Goal: Task Accomplishment & Management: Complete application form

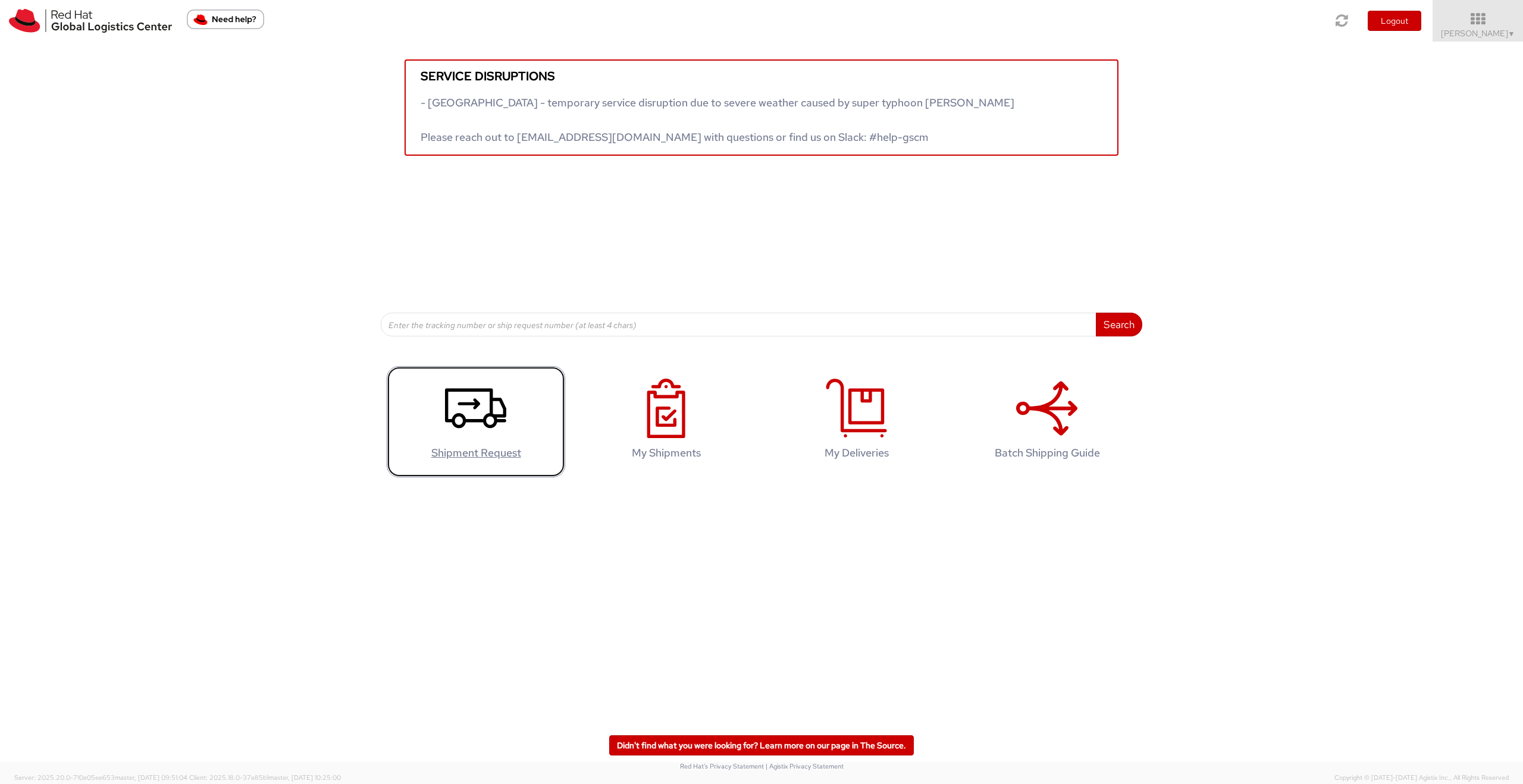
click at [471, 417] on icon at bounding box center [476, 408] width 61 height 60
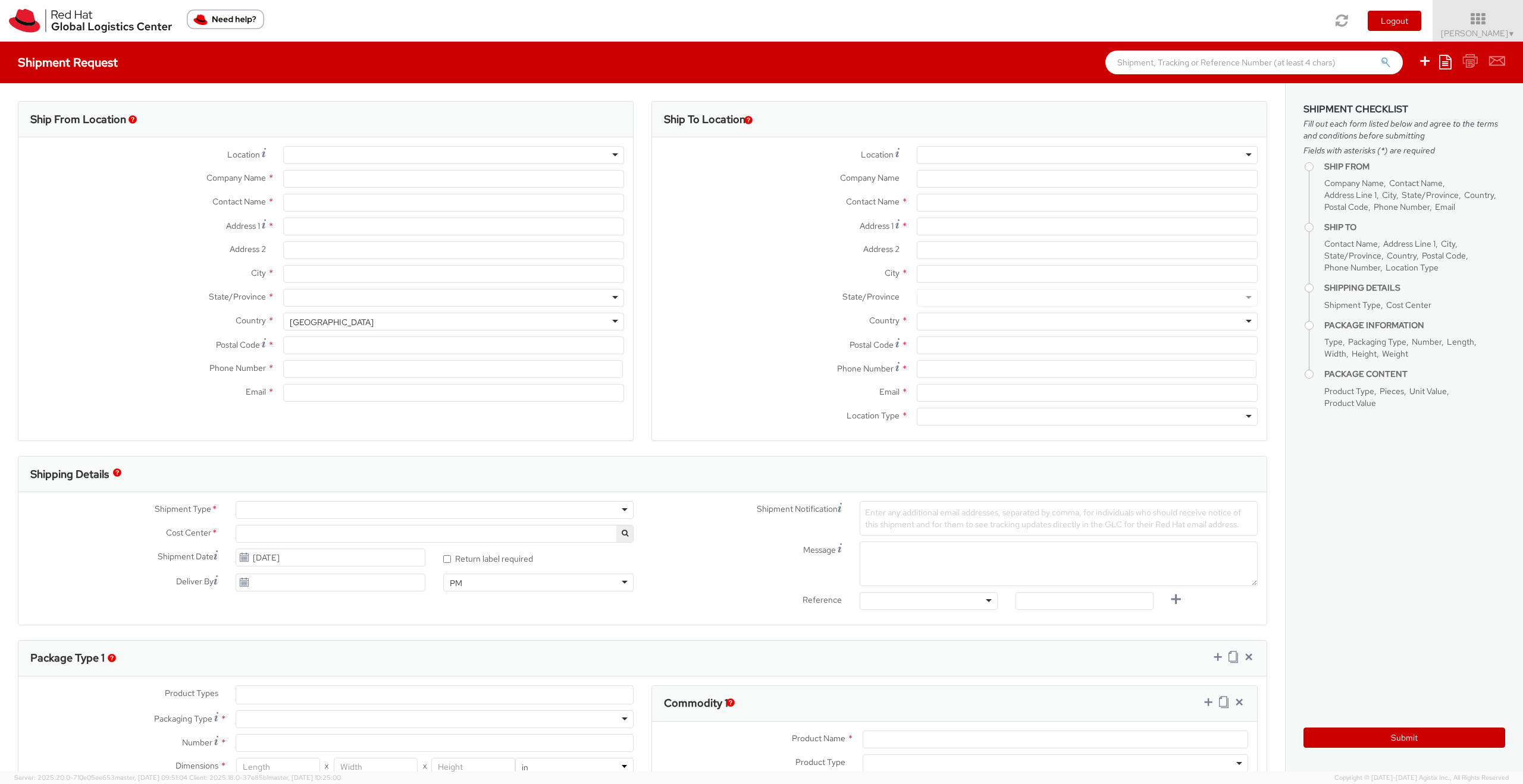
select select
select select "809"
click at [954, 203] on input "text" at bounding box center [1087, 203] width 341 height 18
paste input "[PERSON_NAME]"
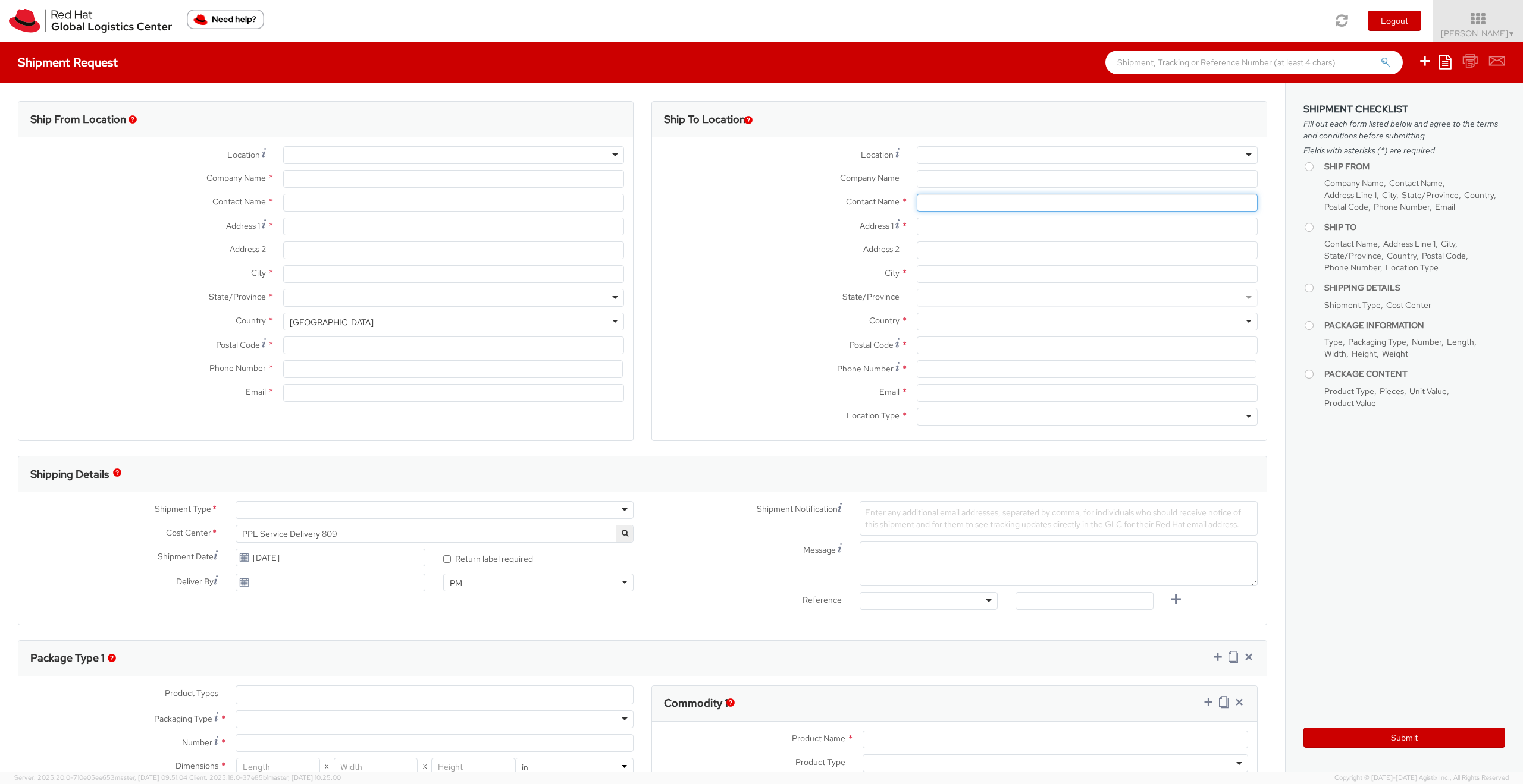
type input "[PERSON_NAME]"
type input "Red Hat Limited"
type input "[PERSON_NAME]"
type input "[STREET_ADDRESS]"
type input "Kinsale Rd"
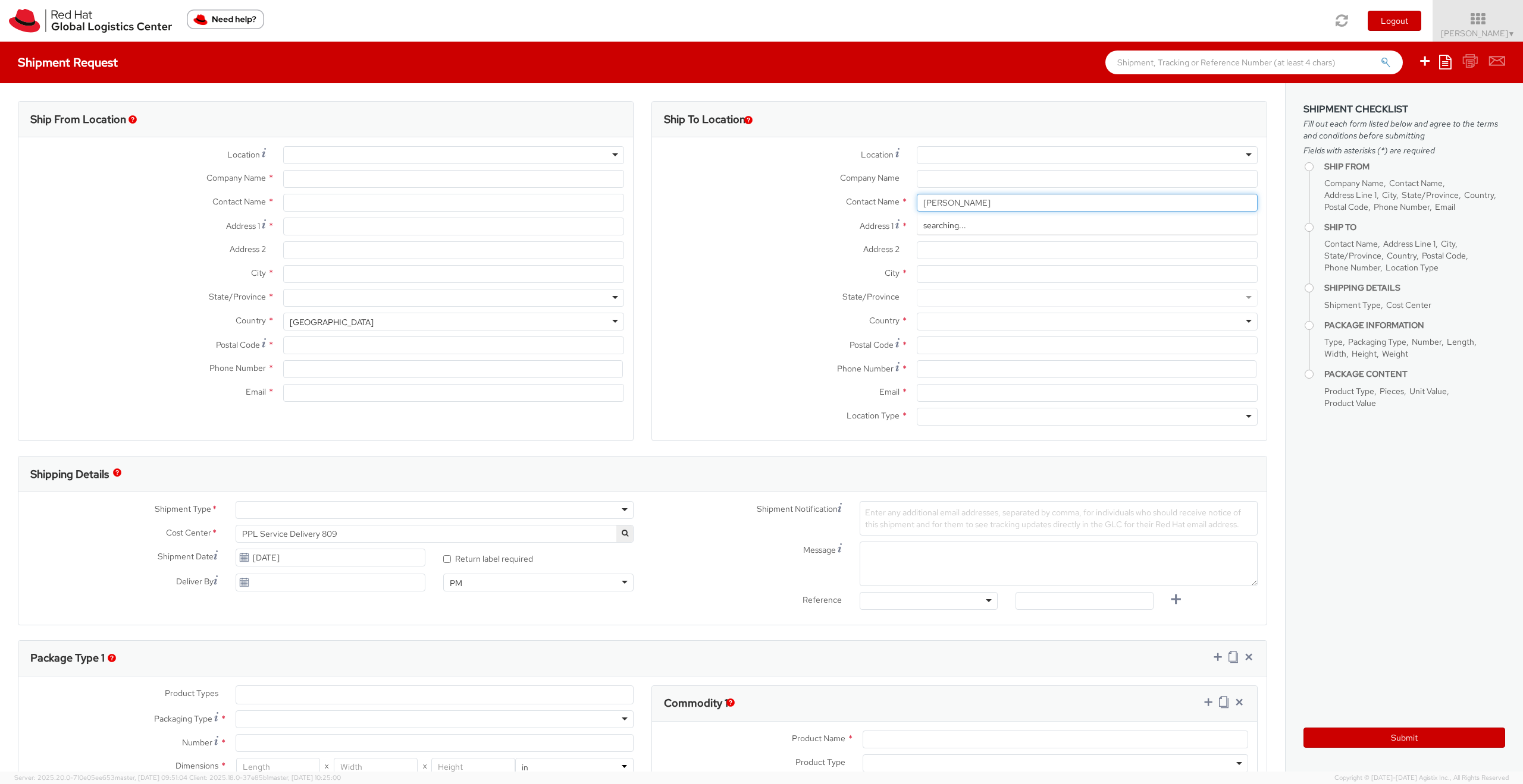
type input "[GEOGRAPHIC_DATA]"
type input "T12 XR60"
type input "353 21 2303400"
type input "[EMAIL_ADDRESS][DOMAIN_NAME]"
select select "CM"
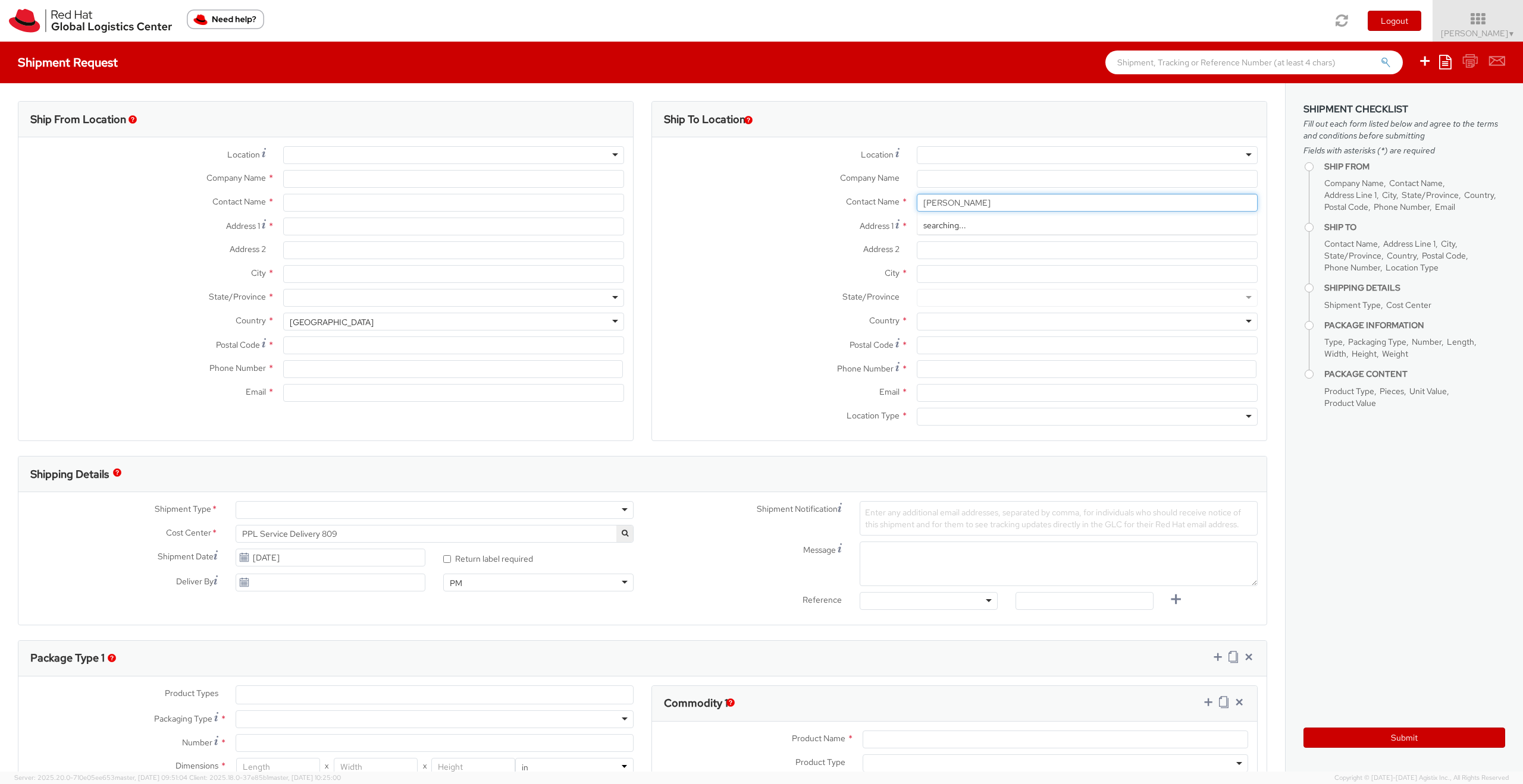
select select "KGS"
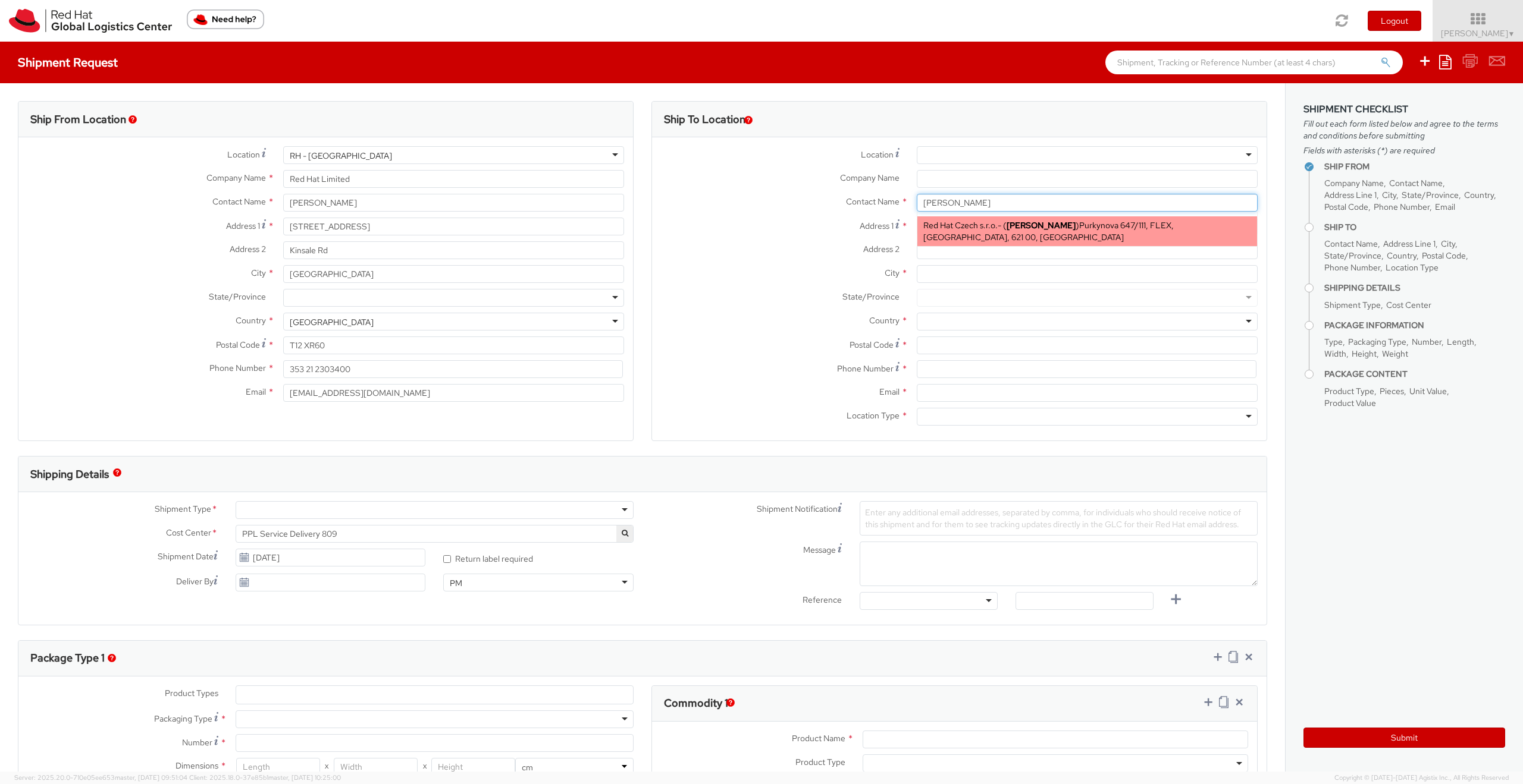
click at [965, 231] on div "Red Hat Czech s.r.o. - ( [PERSON_NAME] ) Purkynova 647/111, FLEX, [GEOGRAPHIC_D…" at bounding box center [1087, 231] width 340 height 30
type input "Red Hat Czech s.r.o."
type input "Purkynova 647/111"
type input "[GEOGRAPHIC_DATA]"
type input "621 00"
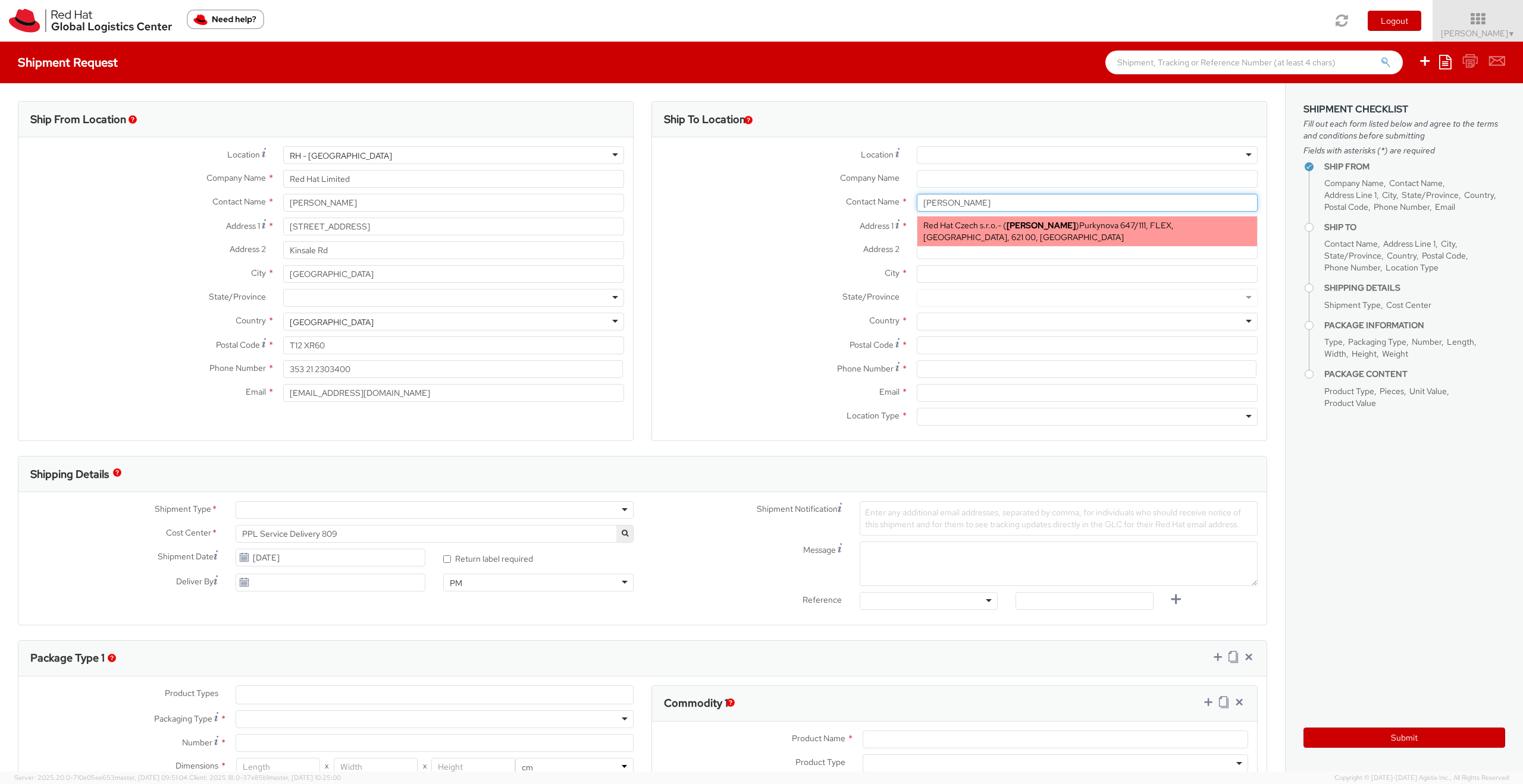
type input "[EMAIL_ADDRESS][DOMAIN_NAME]"
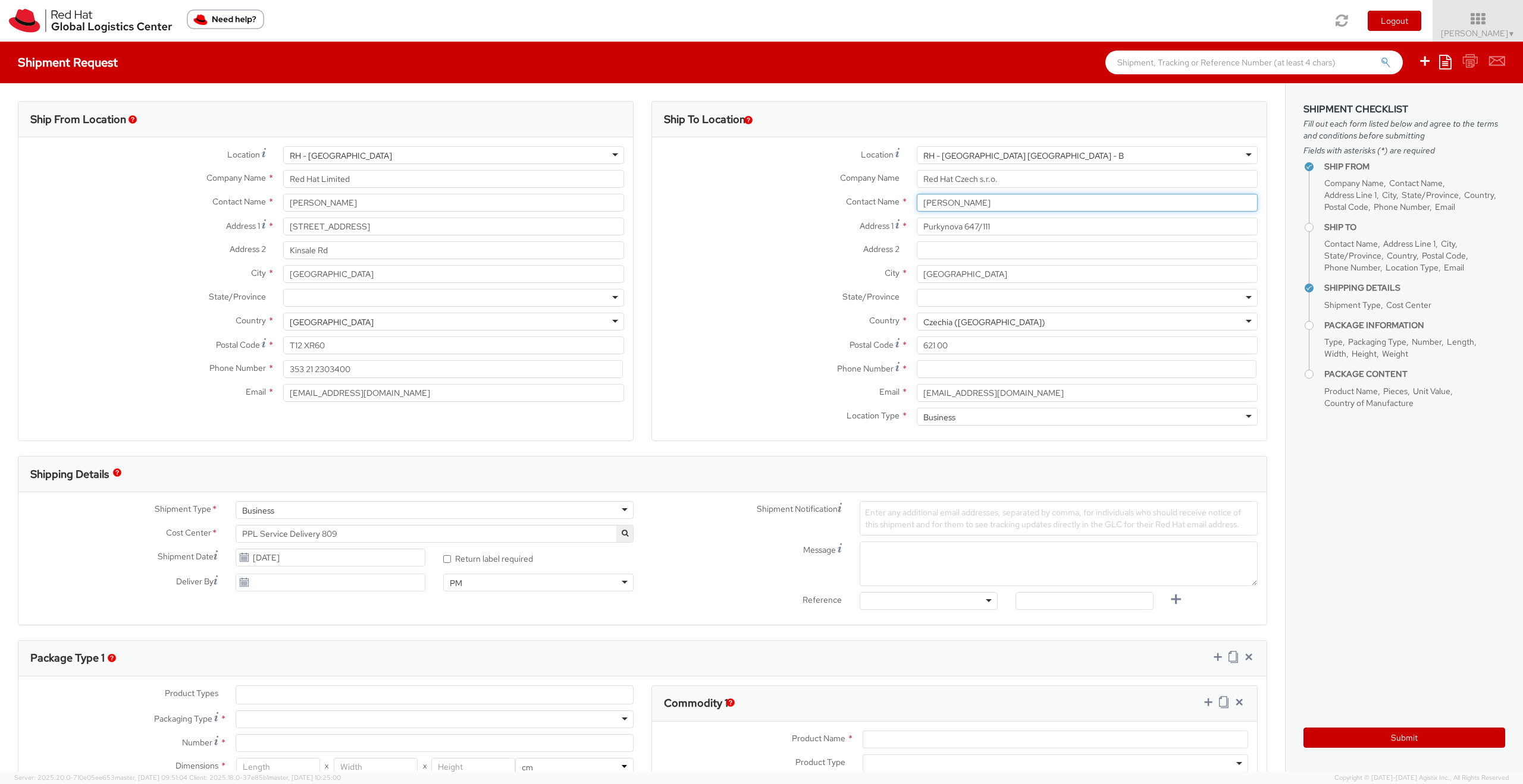
type input "[PERSON_NAME]"
click at [946, 366] on input at bounding box center [1087, 369] width 340 height 18
type input "00000000"
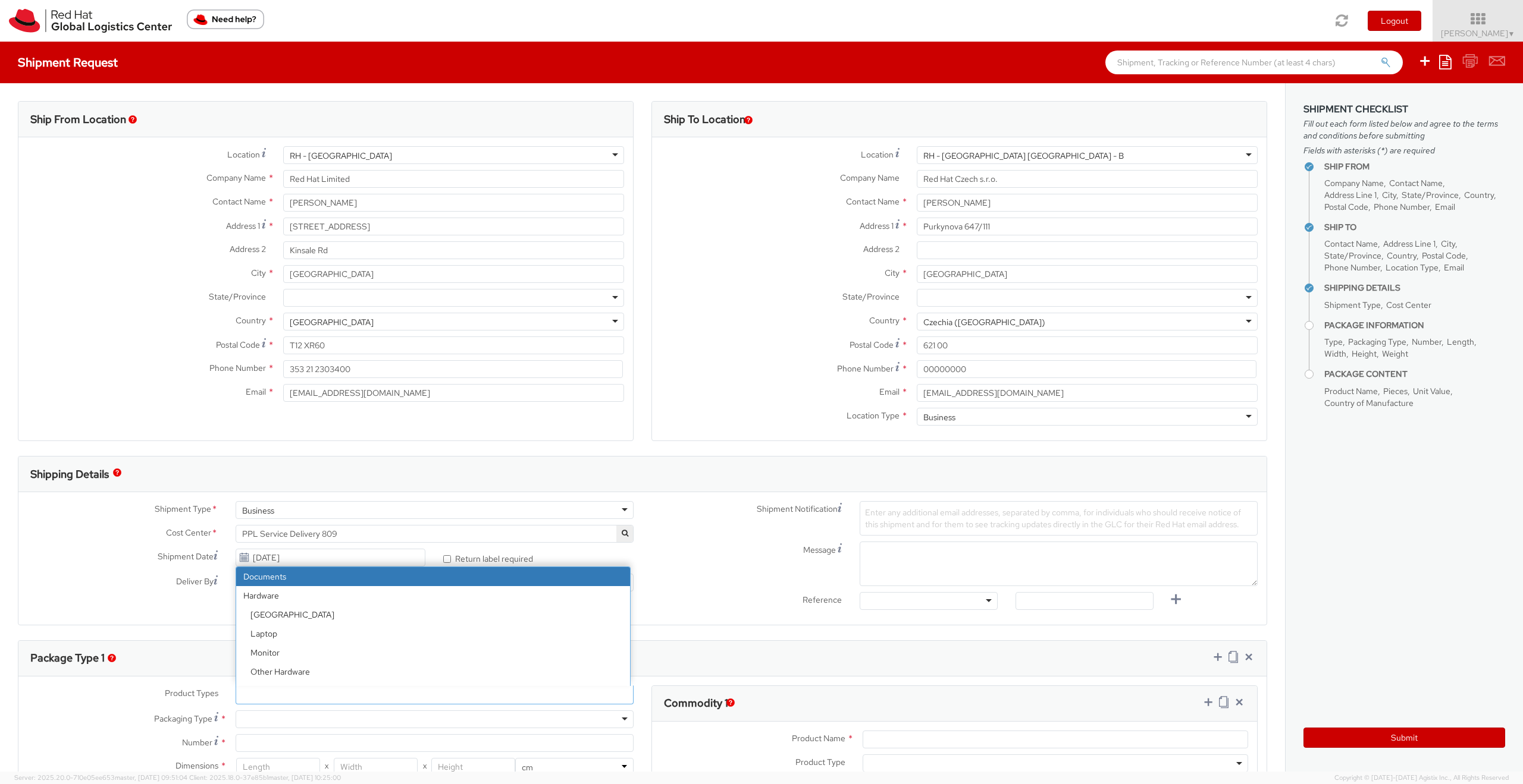
click at [299, 695] on ul at bounding box center [435, 695] width 397 height 18
select select "DOCUMENT"
type input "Documents"
select select "DOCUMENT"
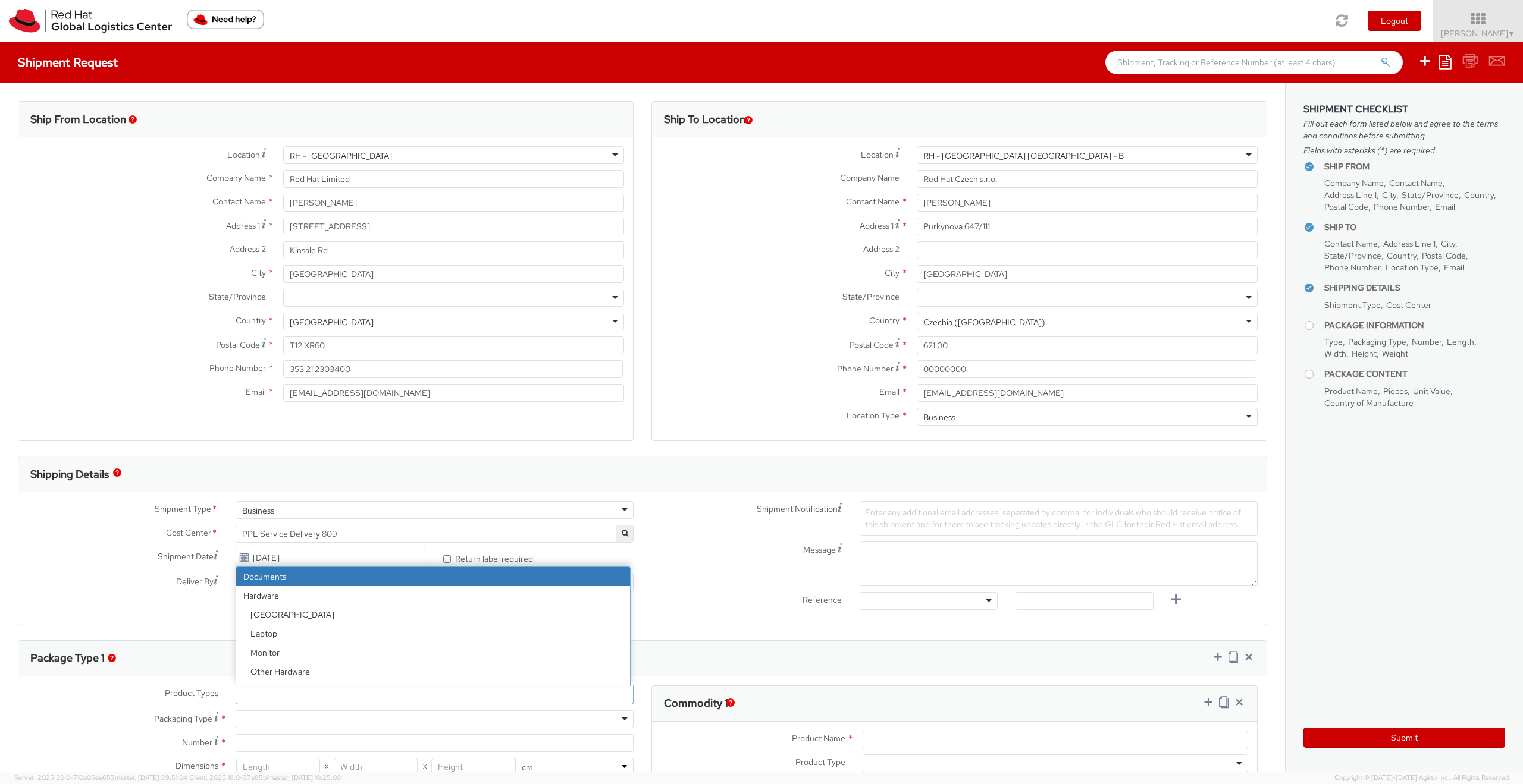
type input "1.00"
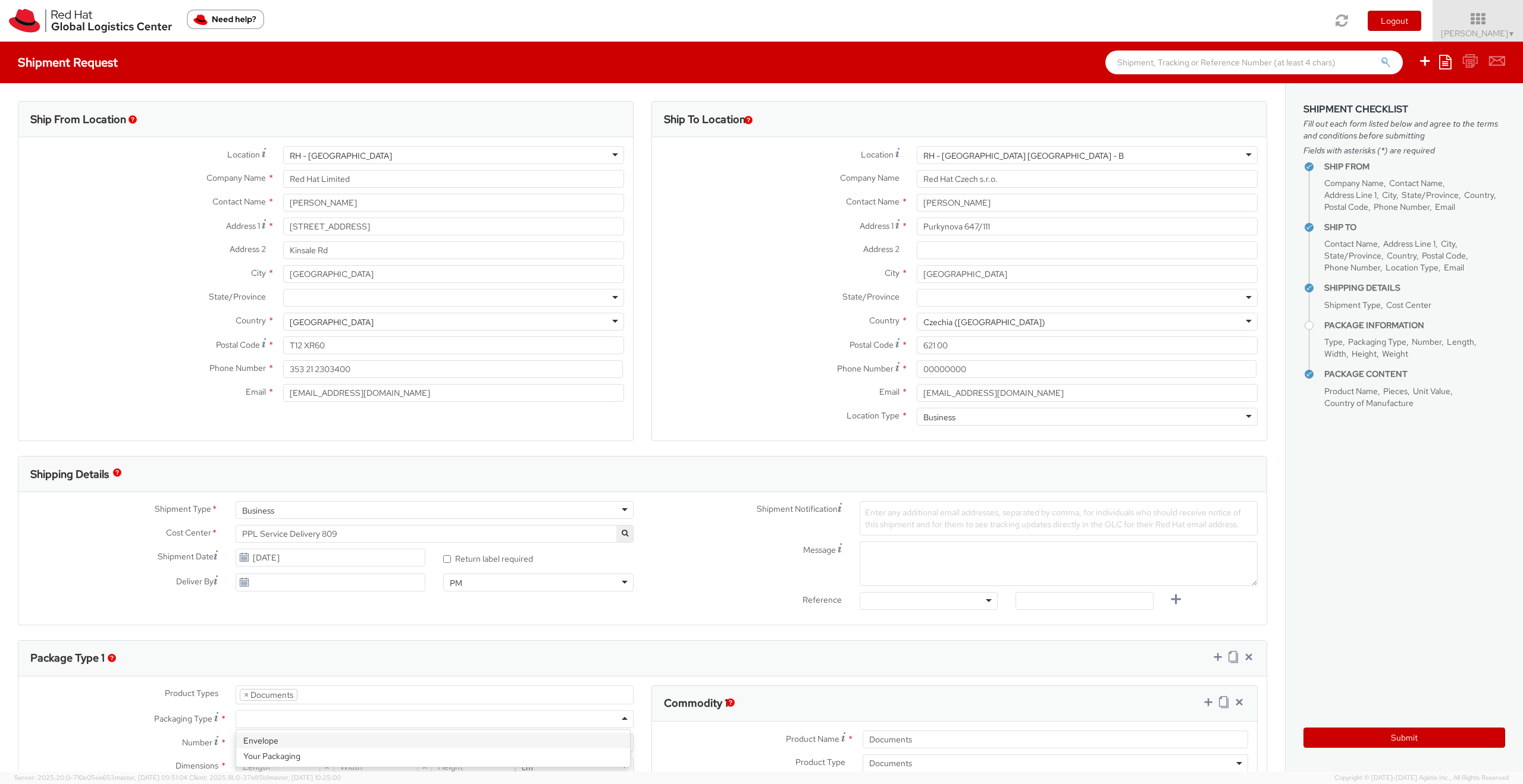
click at [295, 720] on div at bounding box center [435, 720] width 398 height 18
type input "1"
type input "24.13"
type input "31.75"
type input "0.64"
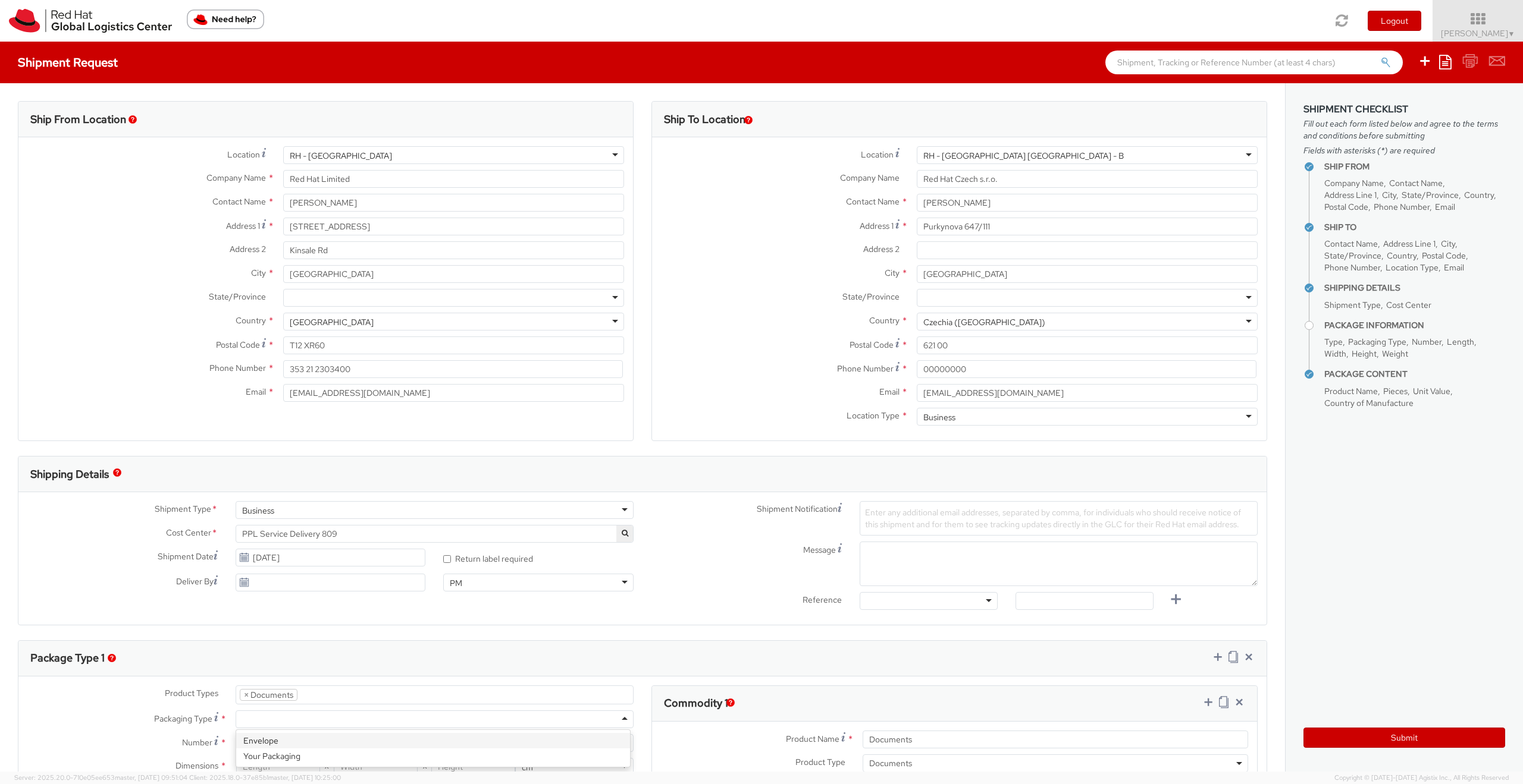
type input "0.5"
click at [1387, 742] on button "Submit" at bounding box center [1404, 738] width 202 height 20
